Goal: Find specific page/section: Find specific page/section

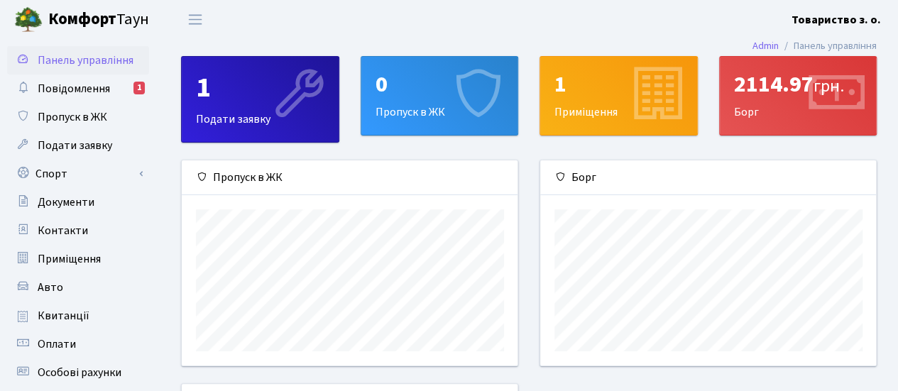
scroll to position [204, 336]
click at [102, 83] on span "Повідомлення" at bounding box center [74, 89] width 72 height 16
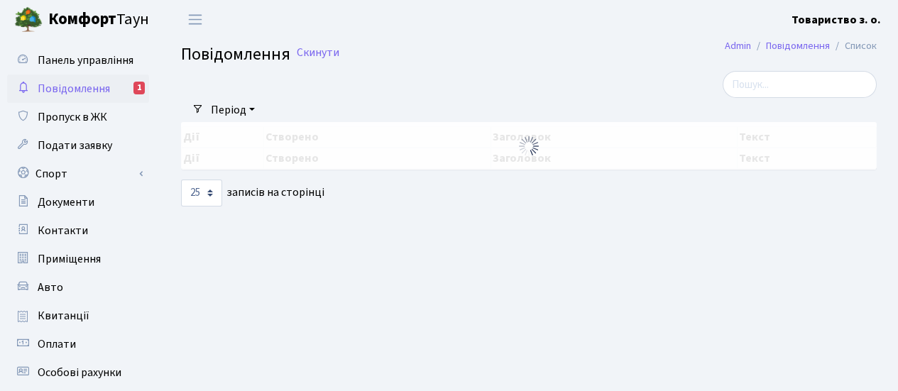
select select "25"
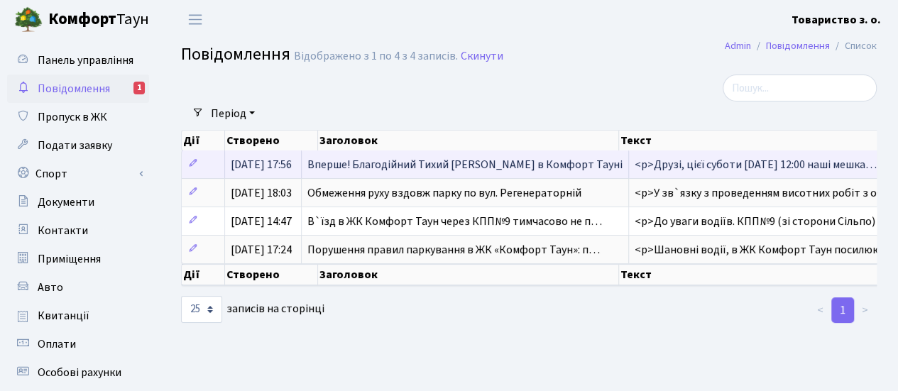
click at [542, 172] on span "Вперше! Благодійний Тихий Маркет в Комфорт Тауні" at bounding box center [464, 165] width 315 height 16
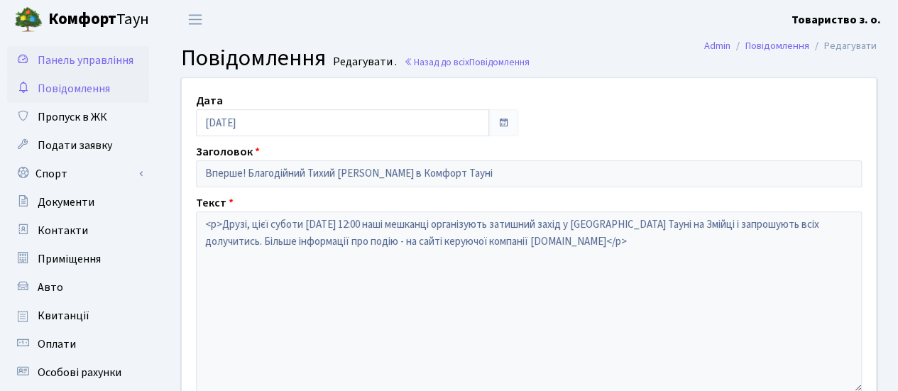
click at [73, 53] on span "Панель управління" at bounding box center [86, 61] width 96 height 16
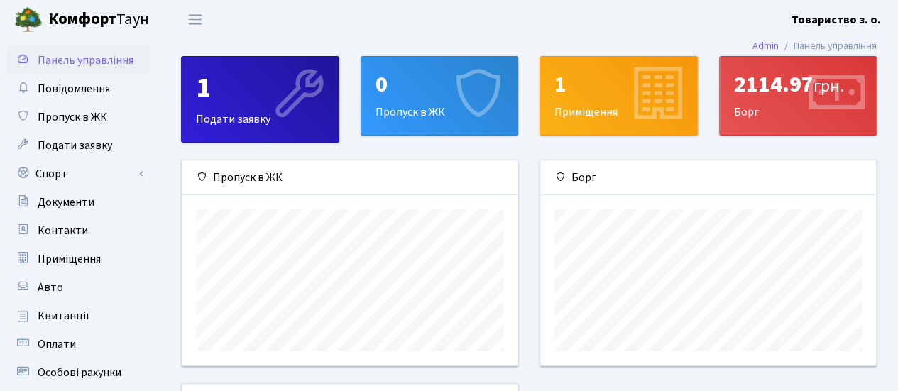
scroll to position [204, 336]
click at [762, 110] on div "2114.97 грн. [GEOGRAPHIC_DATA]" at bounding box center [798, 96] width 157 height 78
click at [67, 199] on span "Документи" at bounding box center [66, 202] width 57 height 16
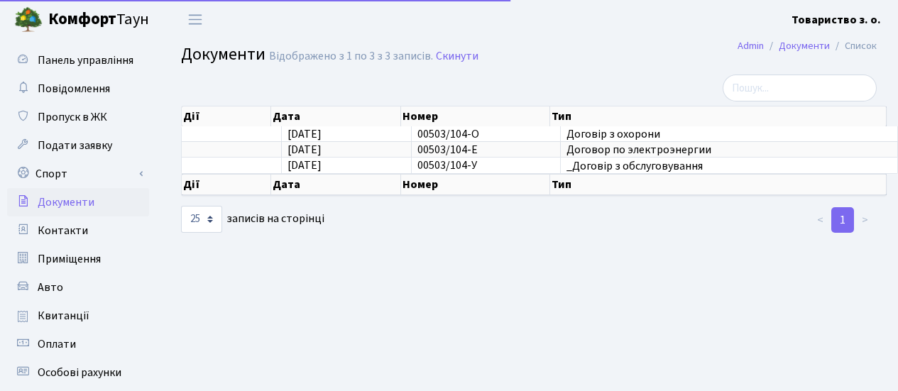
select select "25"
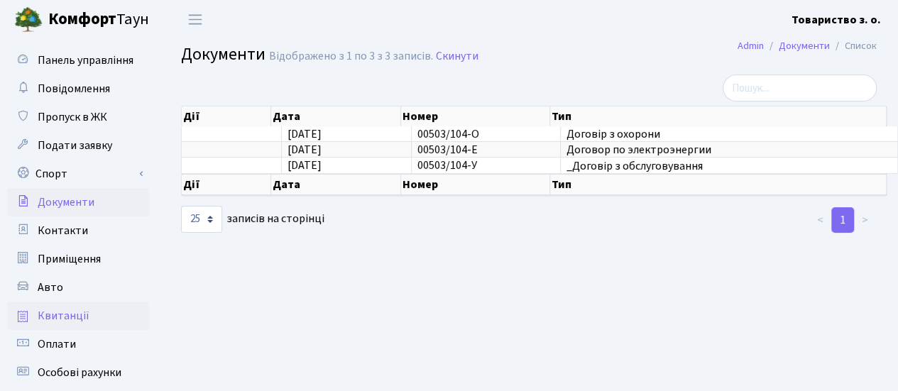
click at [67, 317] on span "Квитанції" at bounding box center [64, 316] width 52 height 16
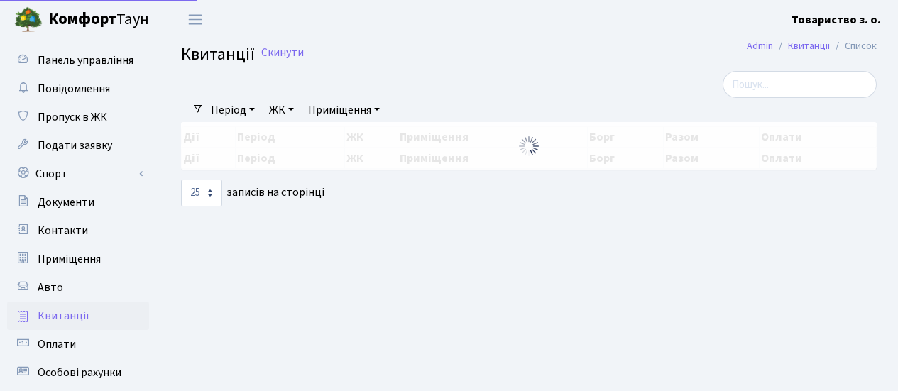
select select "25"
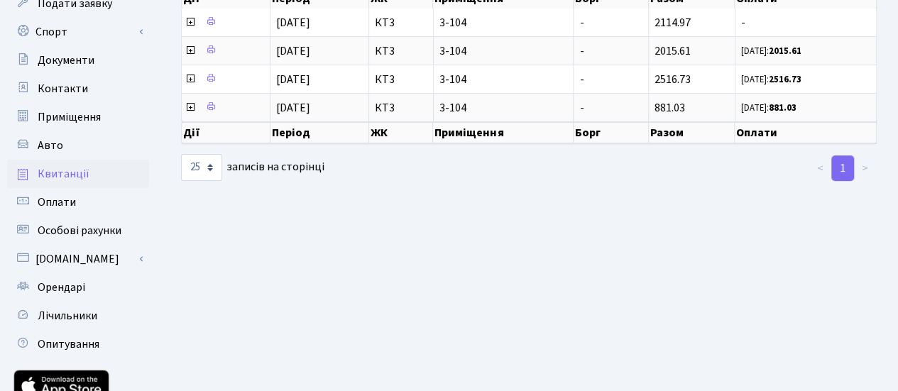
scroll to position [71, 0]
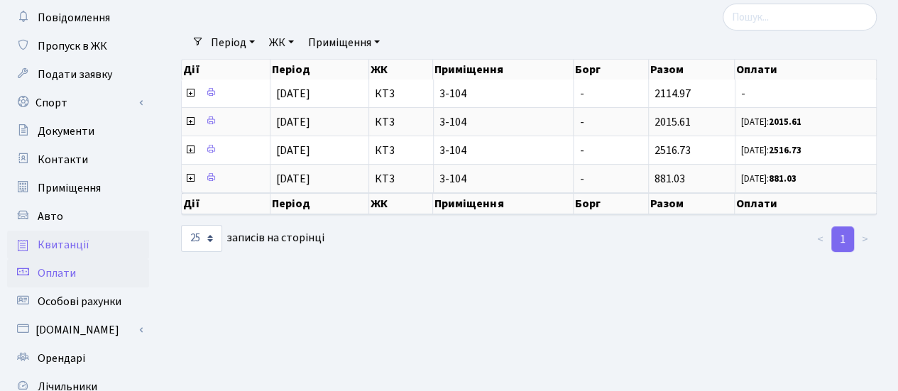
click at [57, 278] on span "Оплати" at bounding box center [57, 273] width 38 height 16
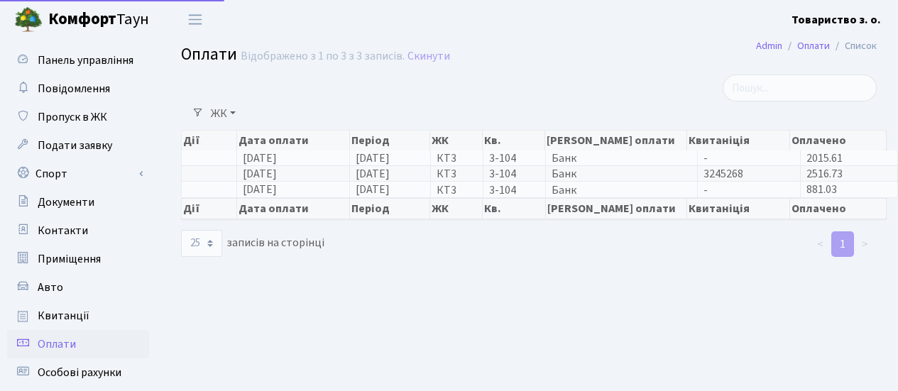
select select "25"
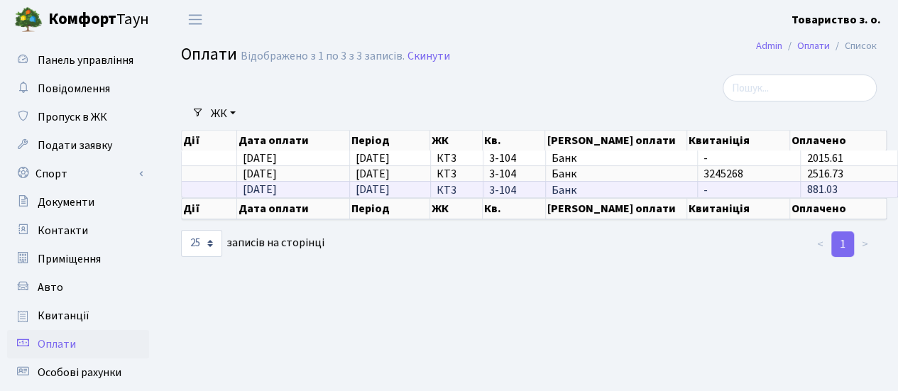
click at [717, 190] on span "-" at bounding box center [748, 190] width 91 height 11
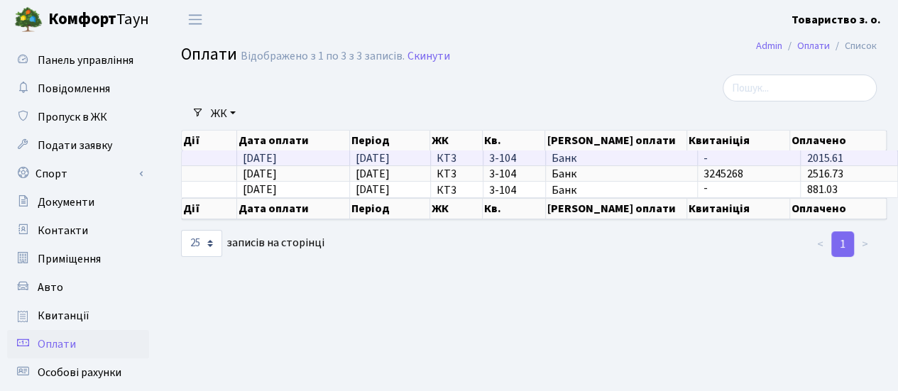
click at [740, 152] on td "-" at bounding box center [749, 157] width 103 height 15
click at [736, 153] on span "-" at bounding box center [748, 158] width 91 height 11
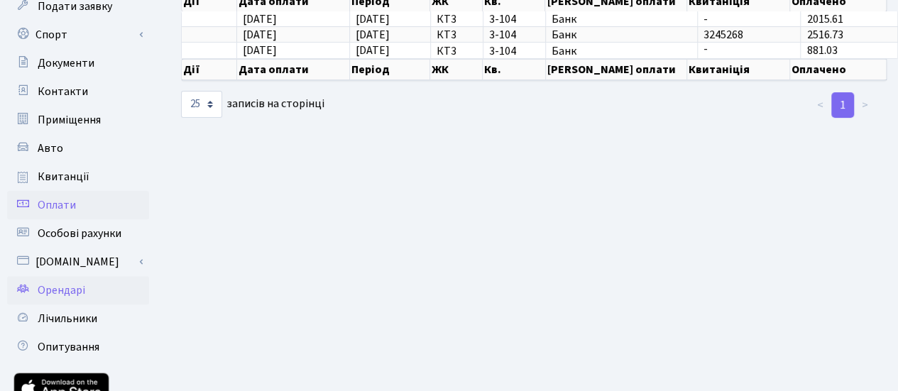
scroll to position [142, 0]
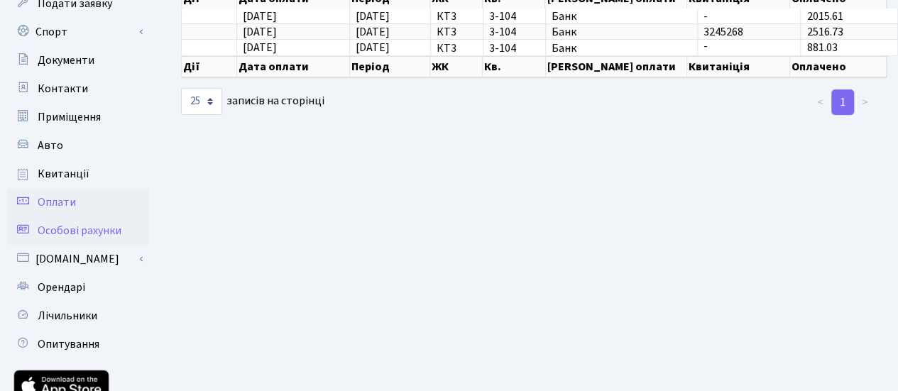
click at [106, 234] on span "Особові рахунки" at bounding box center [80, 231] width 84 height 16
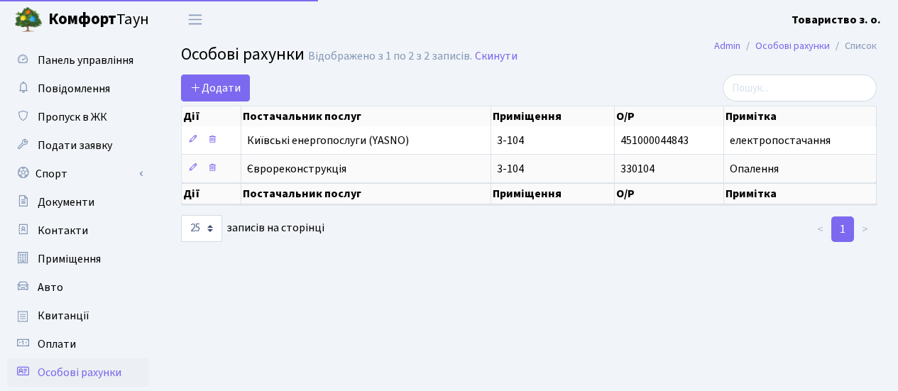
select select "25"
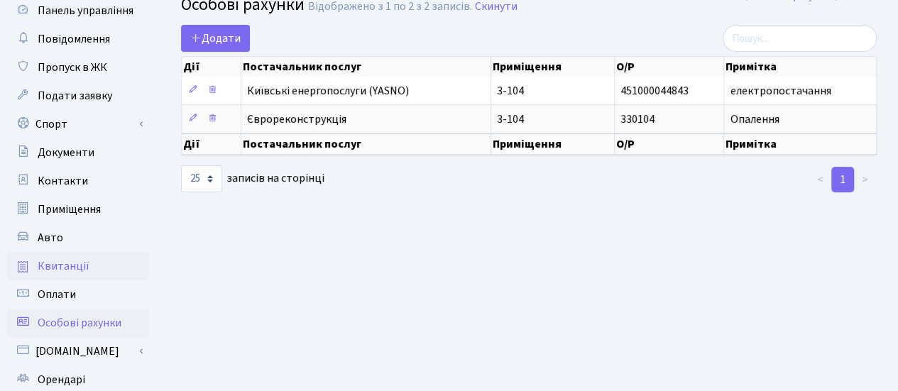
scroll to position [71, 0]
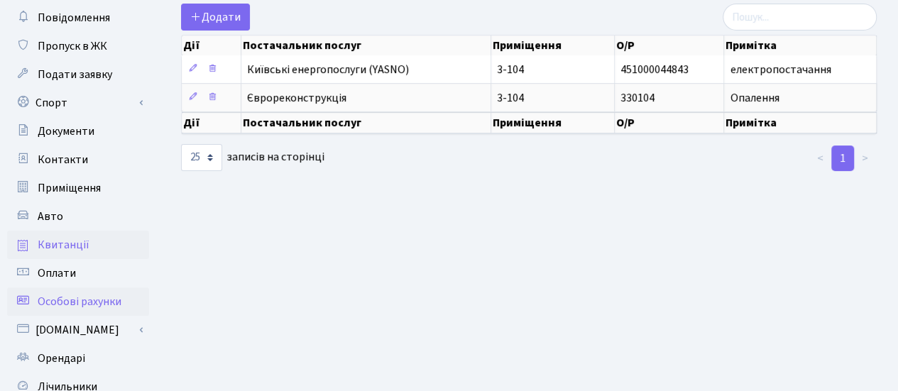
click at [92, 250] on link "Квитанції" at bounding box center [78, 245] width 142 height 28
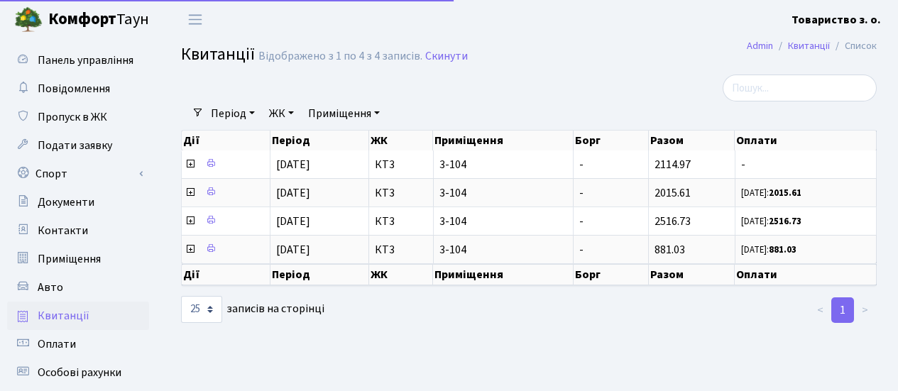
select select "25"
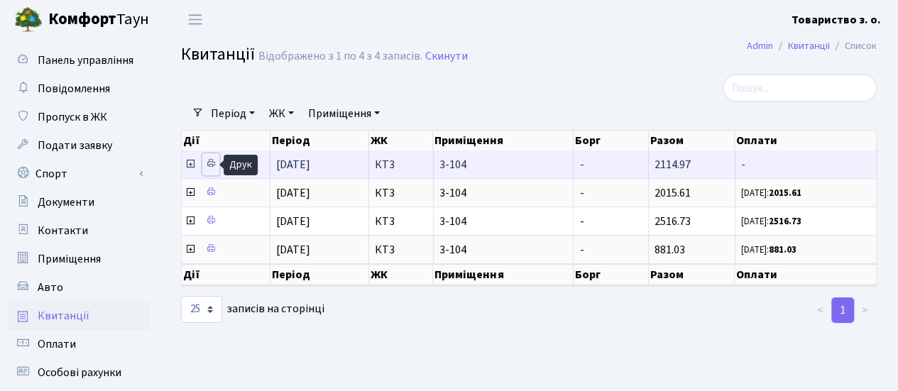
click at [211, 161] on icon at bounding box center [211, 163] width 10 height 10
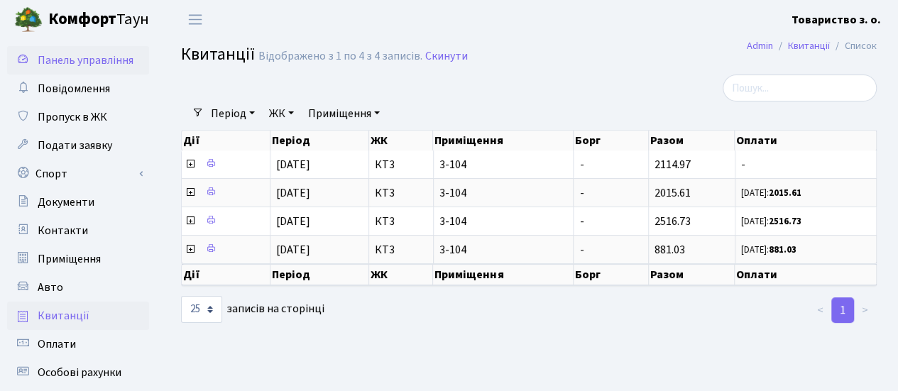
click at [85, 55] on span "Панель управління" at bounding box center [86, 61] width 96 height 16
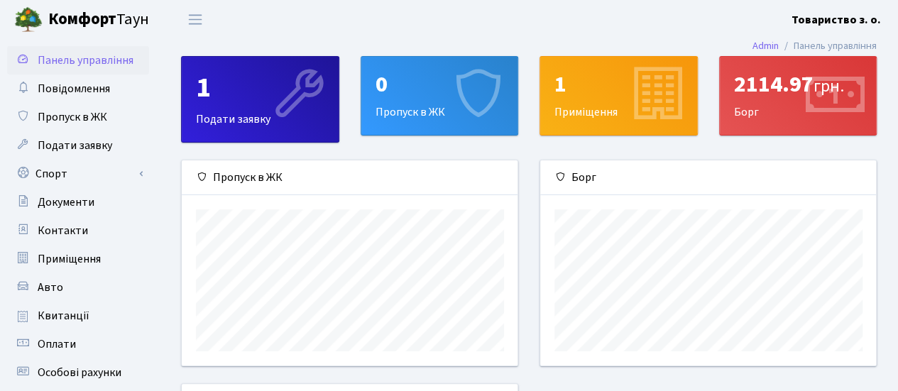
scroll to position [204, 336]
